Goal: Check status: Check status

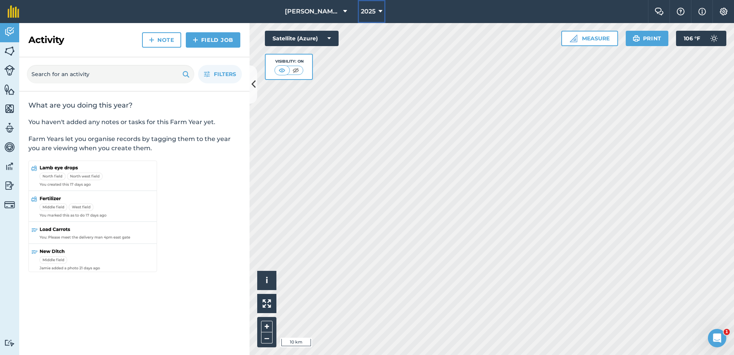
click at [380, 11] on icon at bounding box center [381, 11] width 4 height 9
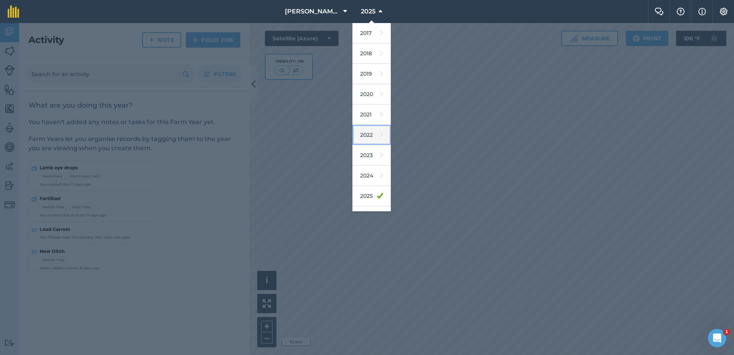
click at [370, 133] on link "2022" at bounding box center [372, 135] width 38 height 20
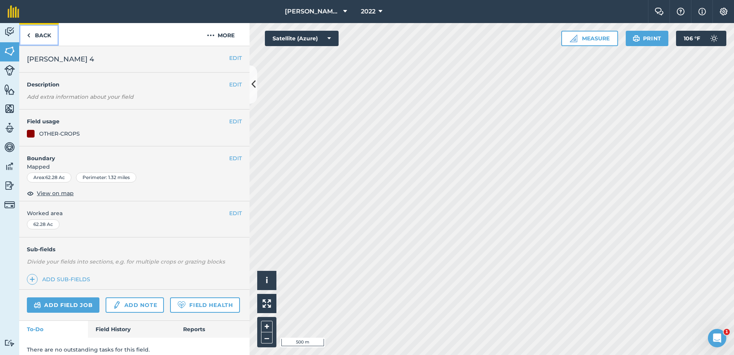
click at [27, 33] on img at bounding box center [28, 35] width 3 height 9
click at [377, 10] on button "2022" at bounding box center [372, 11] width 28 height 23
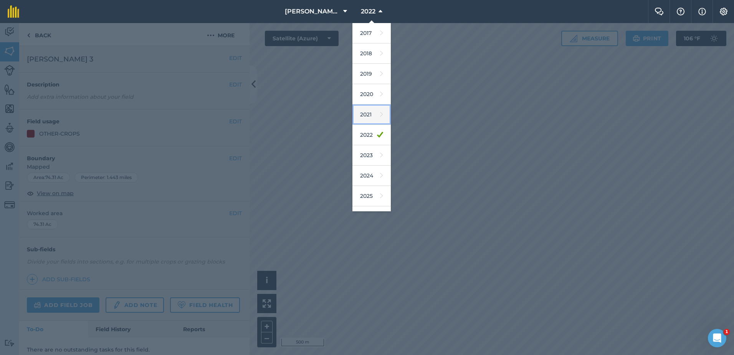
click at [370, 114] on link "2021" at bounding box center [372, 114] width 38 height 20
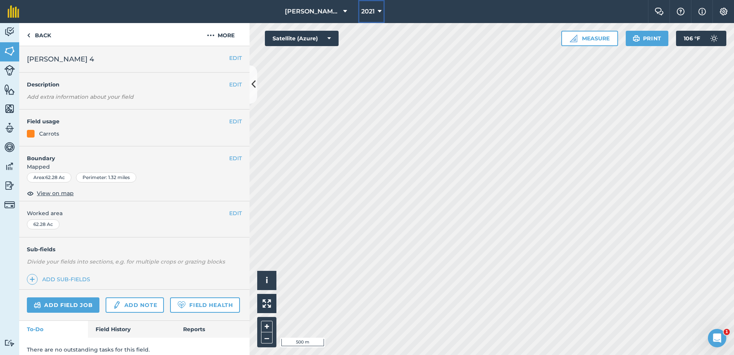
click at [379, 11] on icon at bounding box center [380, 11] width 4 height 9
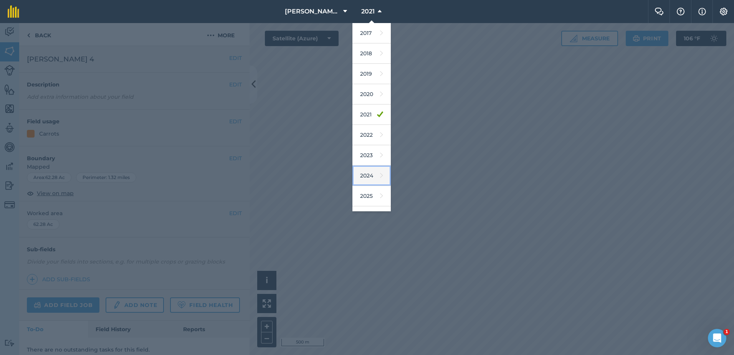
click at [365, 182] on link "2024" at bounding box center [372, 176] width 38 height 20
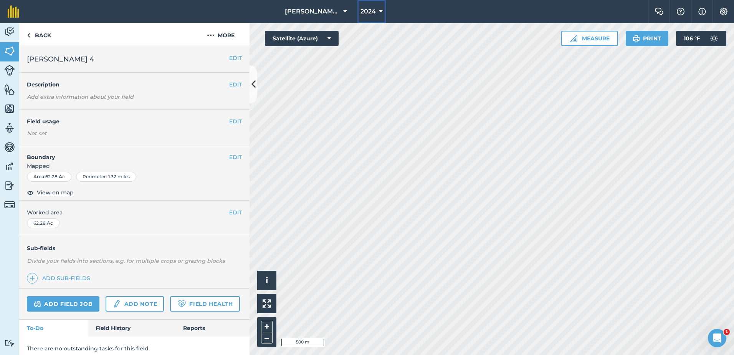
click at [371, 8] on span "2024" at bounding box center [368, 11] width 15 height 9
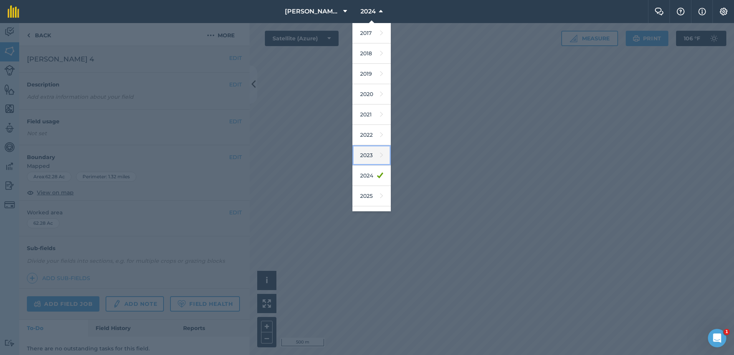
click at [363, 154] on link "2023" at bounding box center [372, 155] width 38 height 20
